Goal: Task Accomplishment & Management: Use online tool/utility

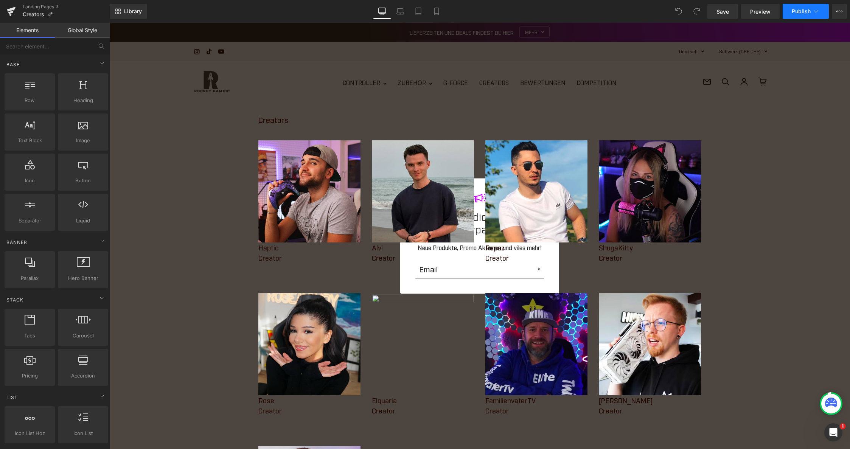
click at [820, 11] on icon at bounding box center [816, 12] width 8 height 8
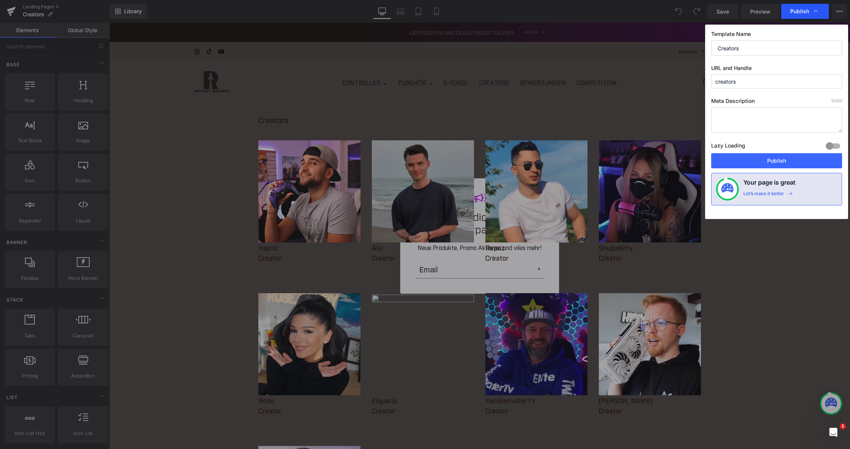
click at [816, 11] on icon at bounding box center [816, 12] width 8 height 8
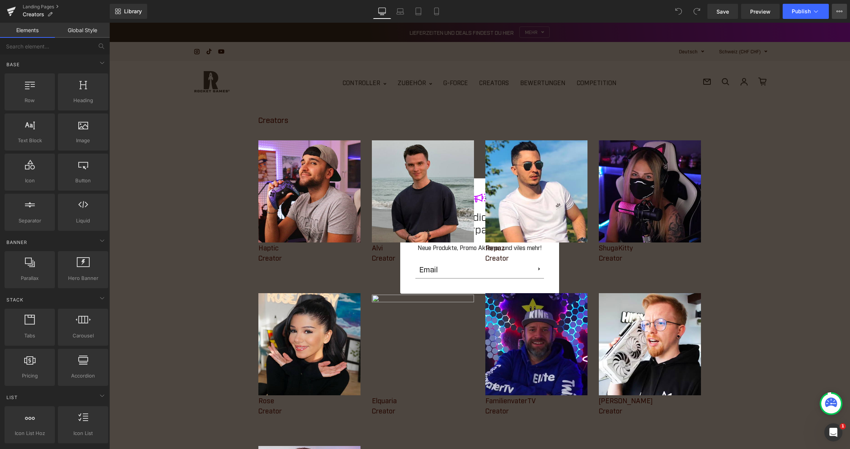
click at [839, 13] on icon at bounding box center [840, 11] width 6 height 6
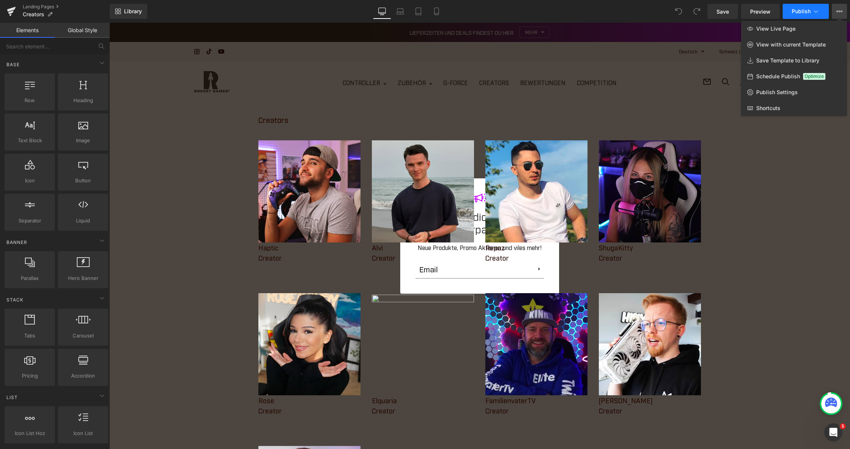
click at [822, 13] on button "Publish" at bounding box center [806, 11] width 46 height 15
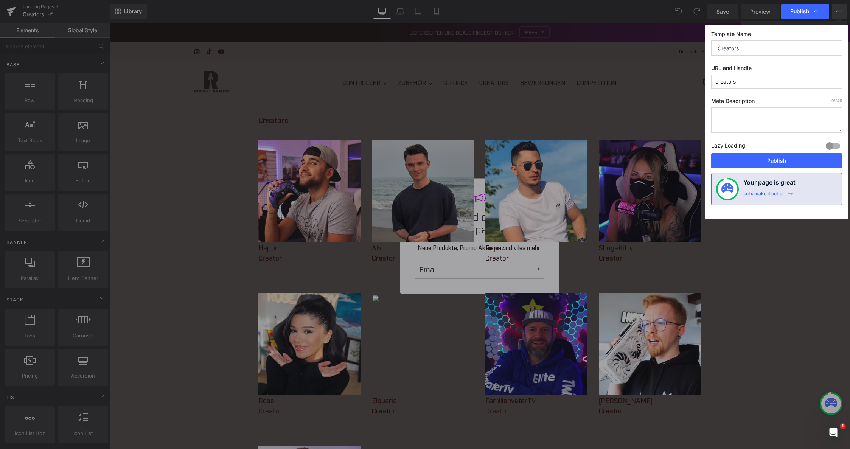
click at [817, 12] on icon at bounding box center [816, 12] width 8 height 8
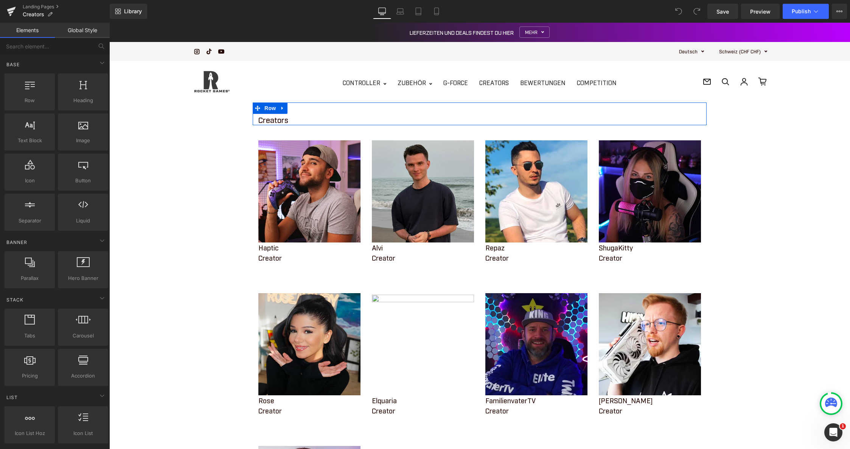
click at [284, 112] on div "Creators Text Block Row" at bounding box center [480, 114] width 454 height 23
